Goal: Information Seeking & Learning: Understand process/instructions

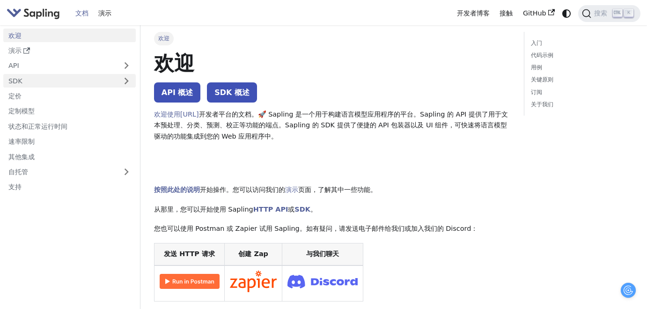
click at [67, 83] on link "SDK" at bounding box center [60, 81] width 114 height 14
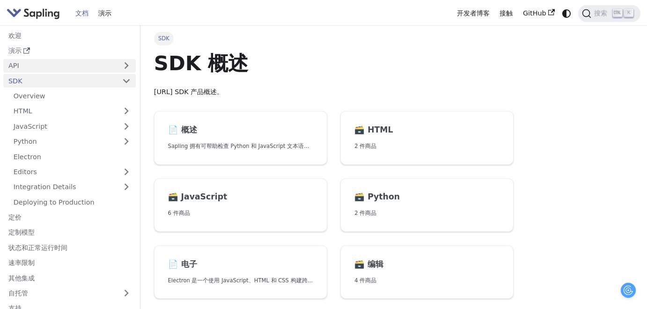
click at [69, 68] on link "API" at bounding box center [60, 66] width 114 height 14
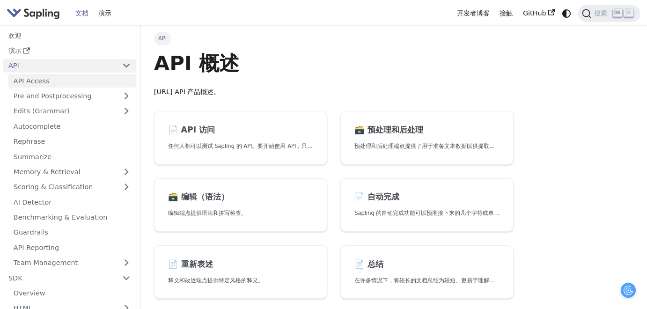
click at [70, 79] on link "API Access" at bounding box center [71, 81] width 127 height 14
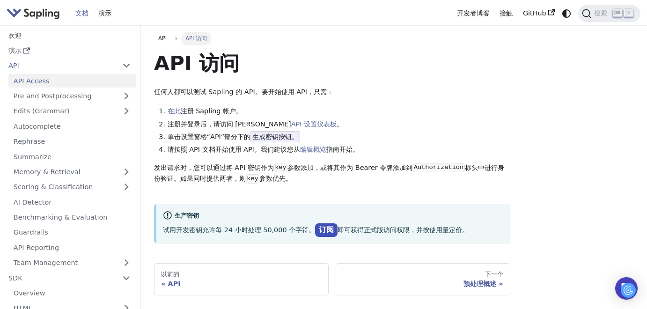
click at [58, 80] on link "API Access" at bounding box center [71, 81] width 127 height 14
click at [104, 11] on font "演示" at bounding box center [104, 12] width 13 height 7
